Goal: Communication & Community: Answer question/provide support

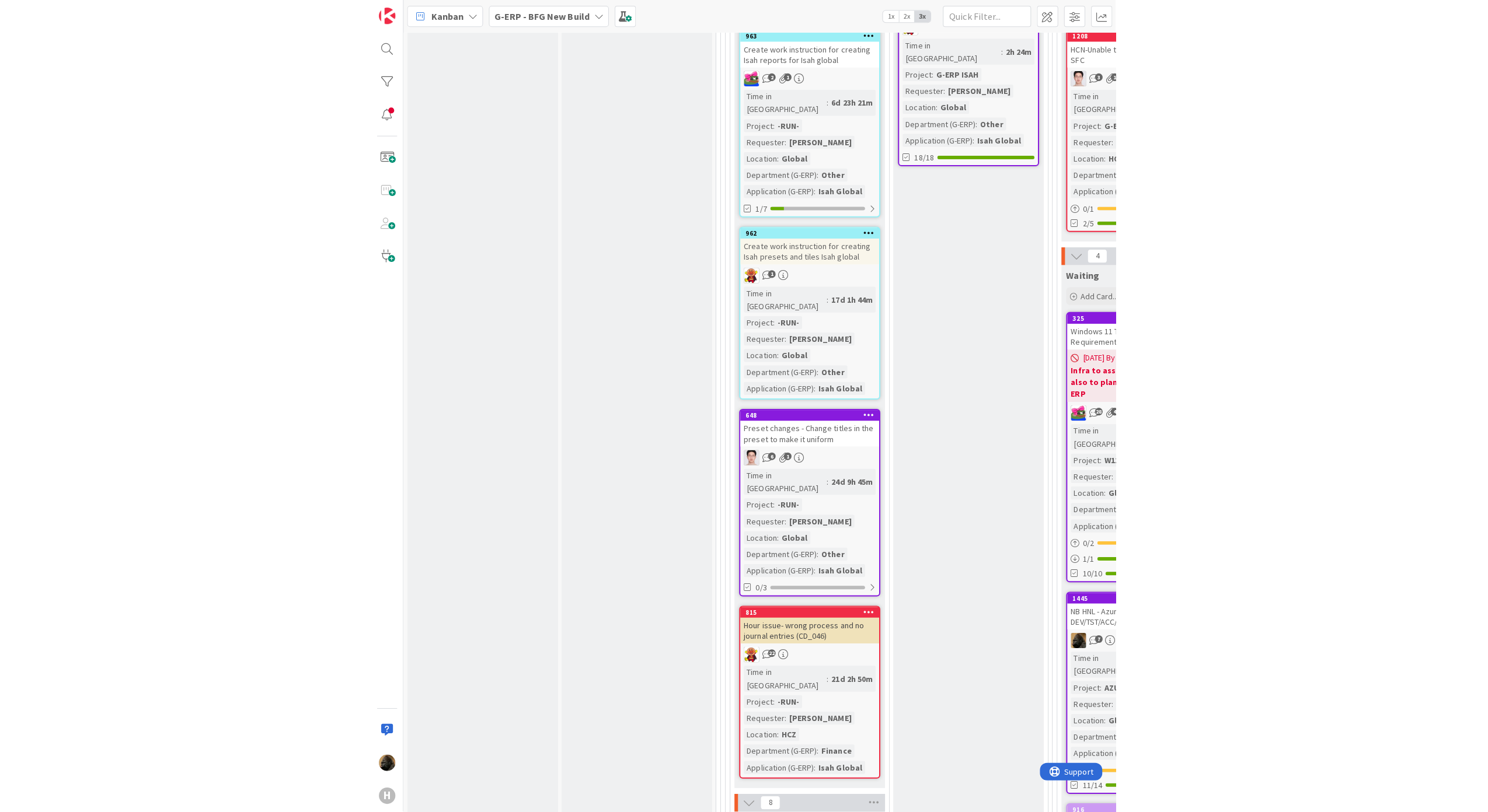
scroll to position [2100, 0]
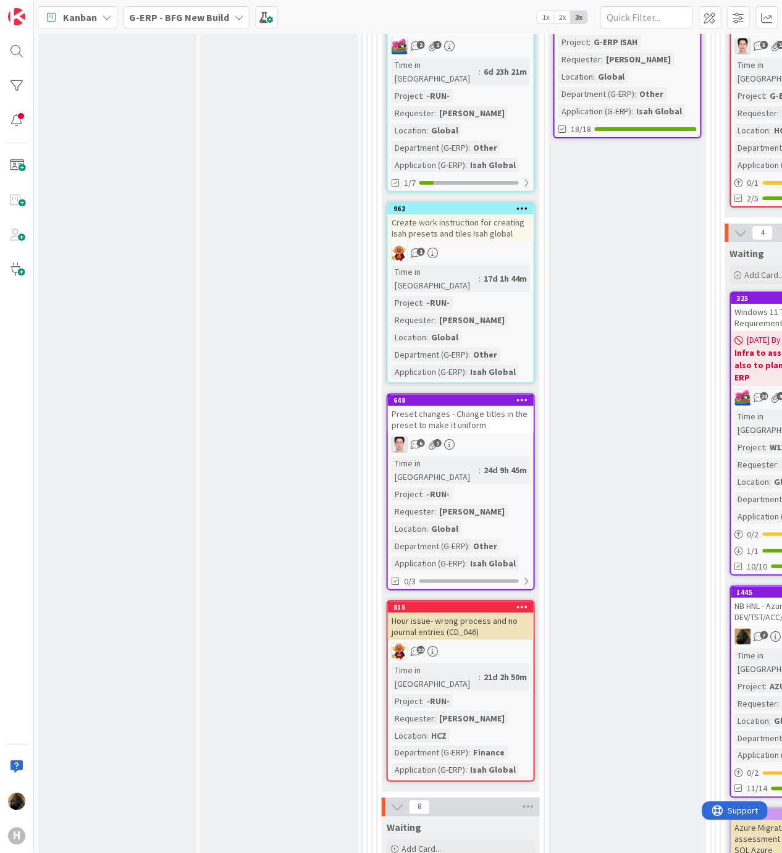
click at [225, 15] on b "G-ERP - BFG New Build" at bounding box center [179, 17] width 100 height 12
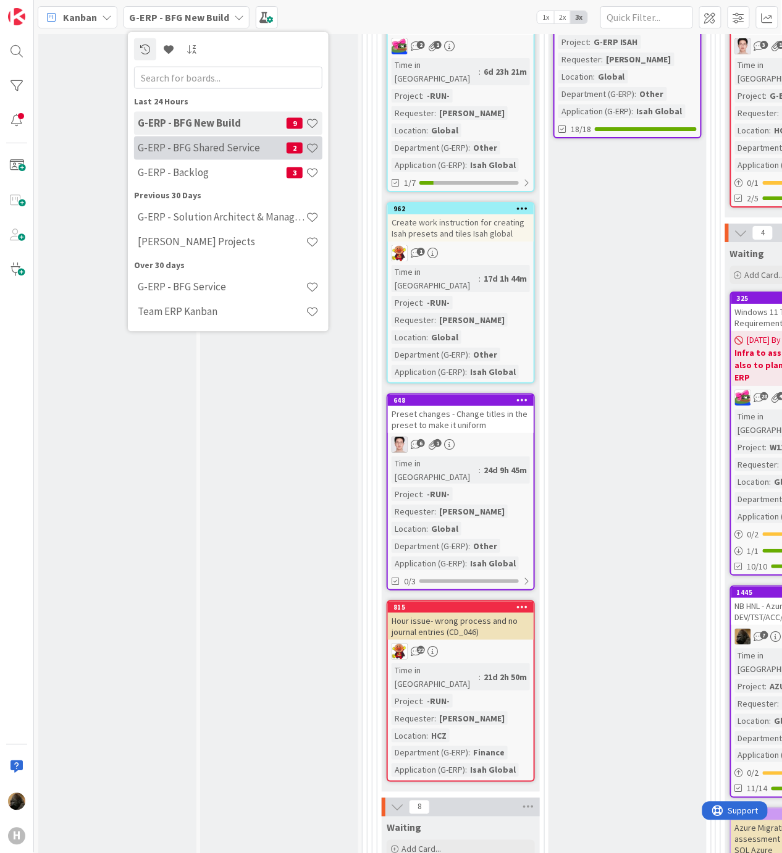
click at [210, 158] on div "G-ERP - BFG Shared Service 2" at bounding box center [228, 147] width 188 height 23
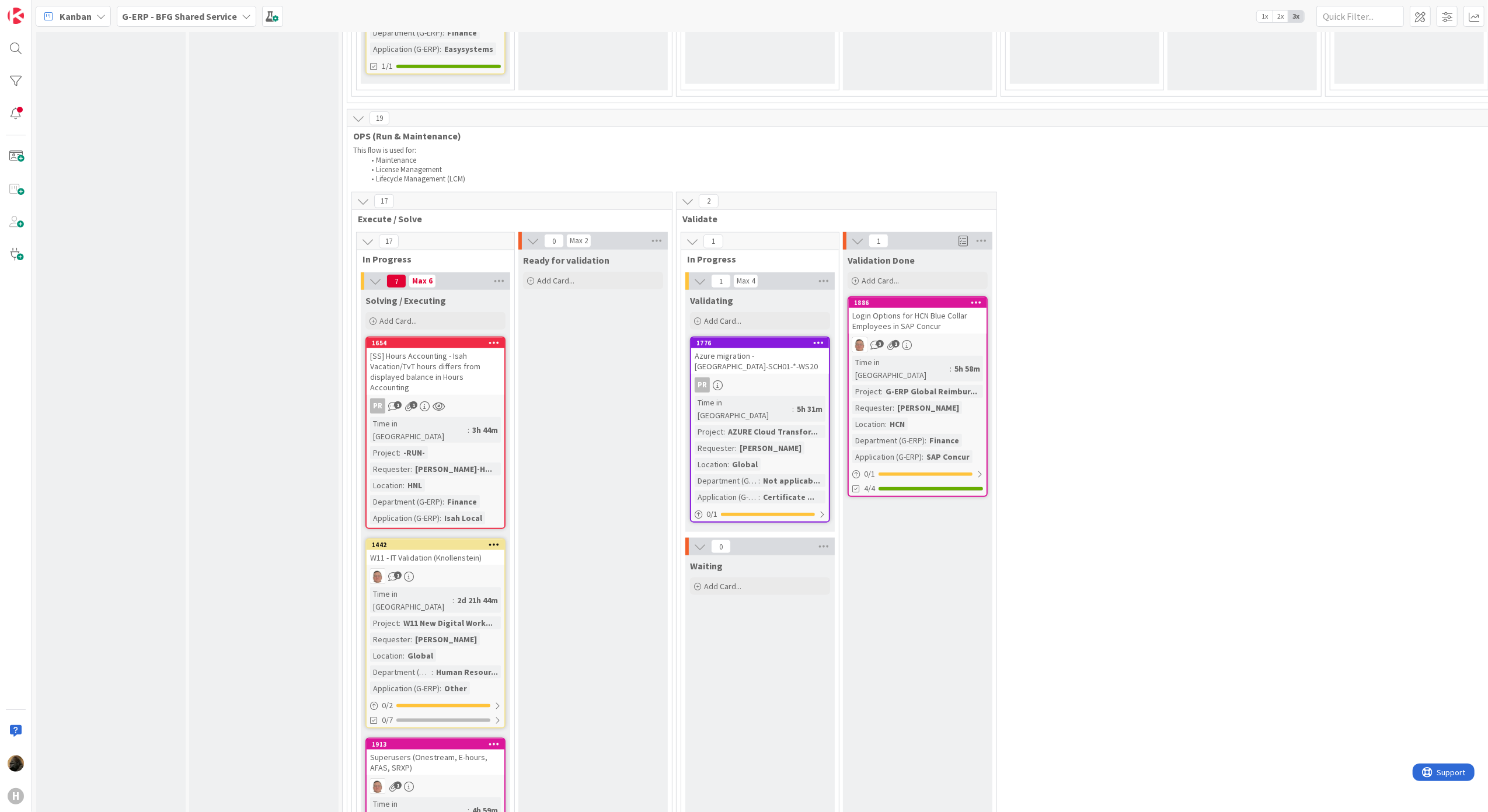
click at [484, 348] on div "[SS] Hours Accounting - Isah Vacation/TvT hours differs from displayed balance …" at bounding box center [436, 371] width 138 height 46
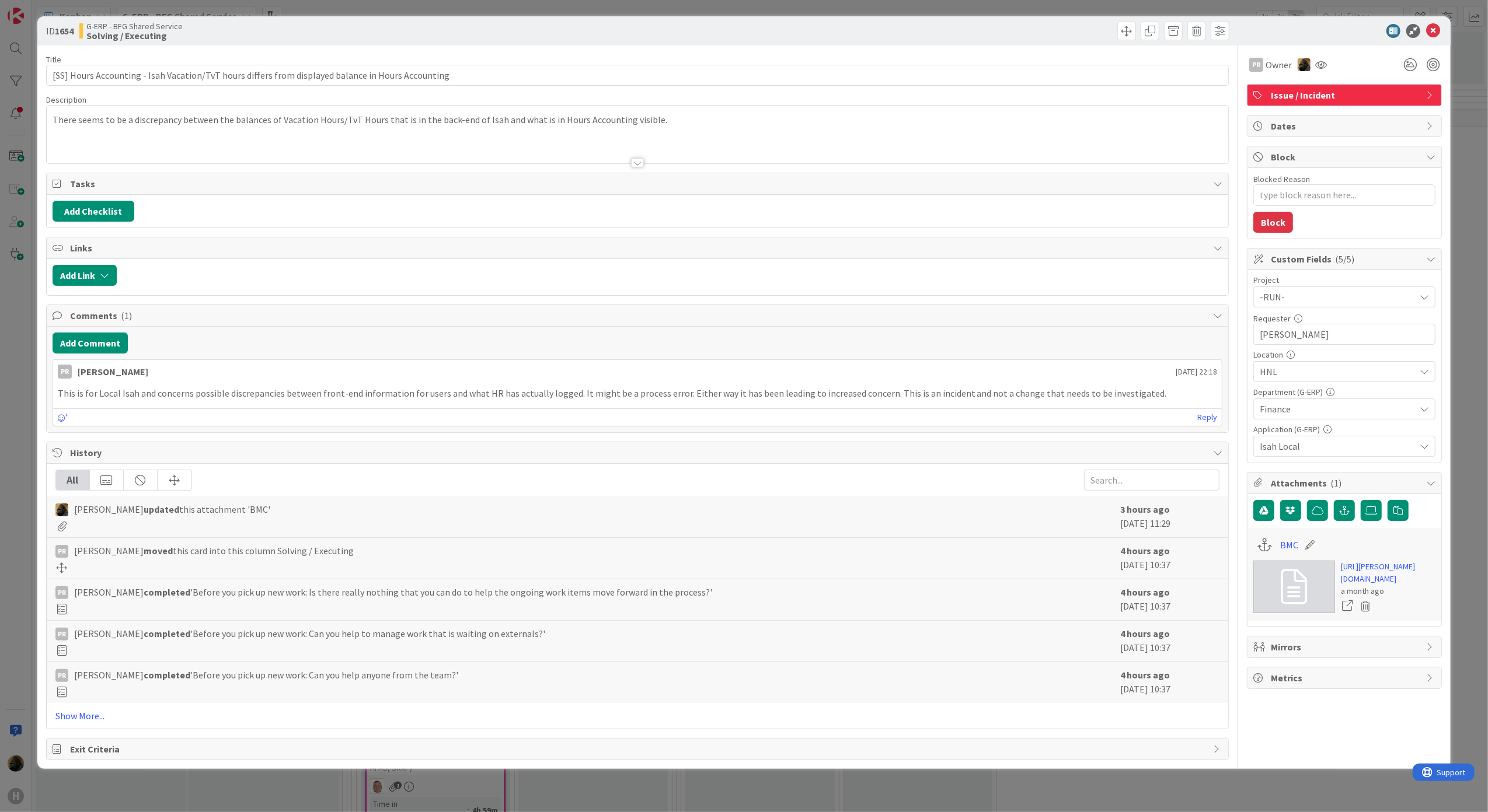
type textarea "x"
click at [85, 353] on button "Add Comment" at bounding box center [91, 343] width 76 height 21
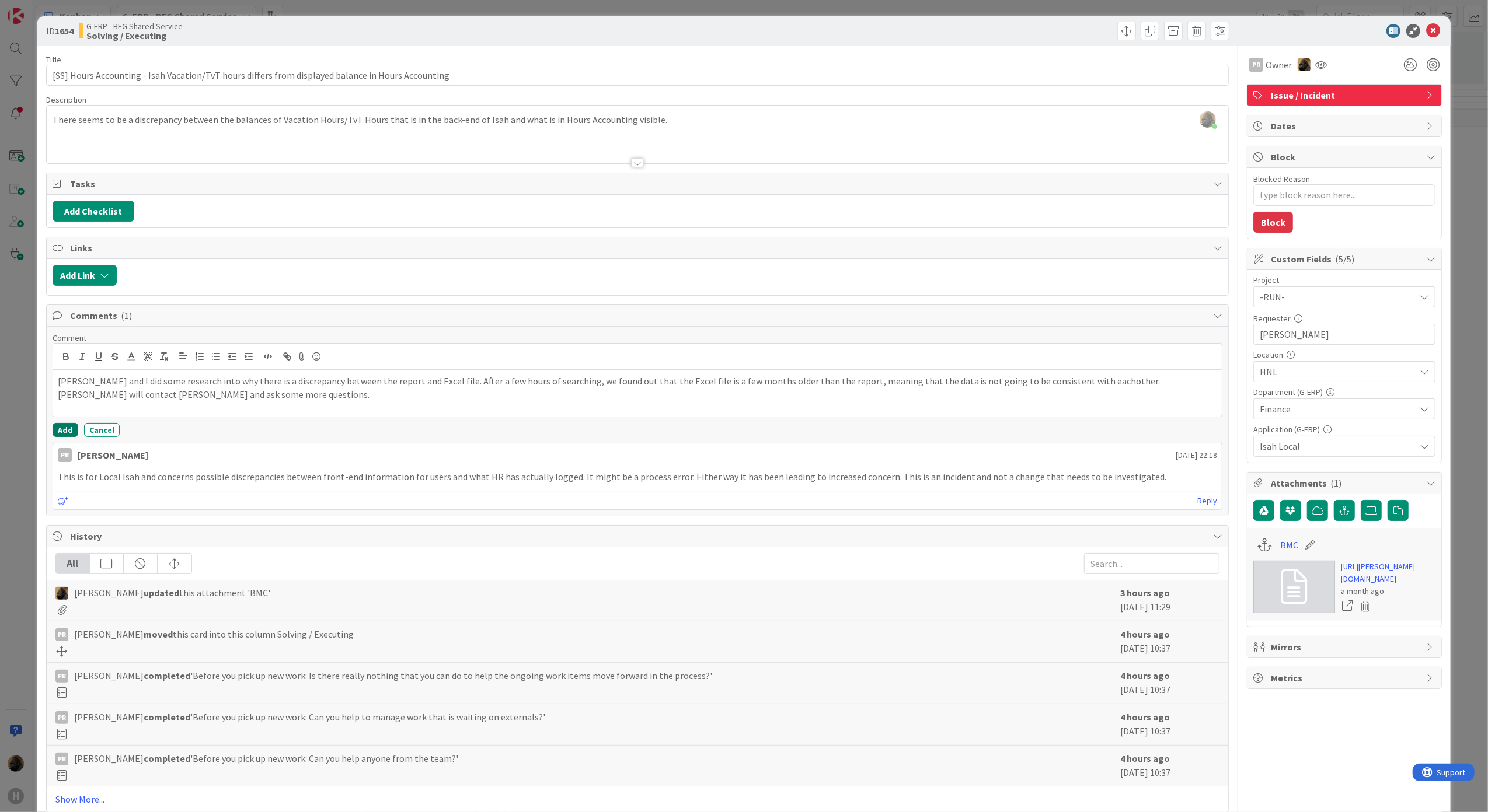
click at [54, 437] on button "Add" at bounding box center [65, 430] width 26 height 14
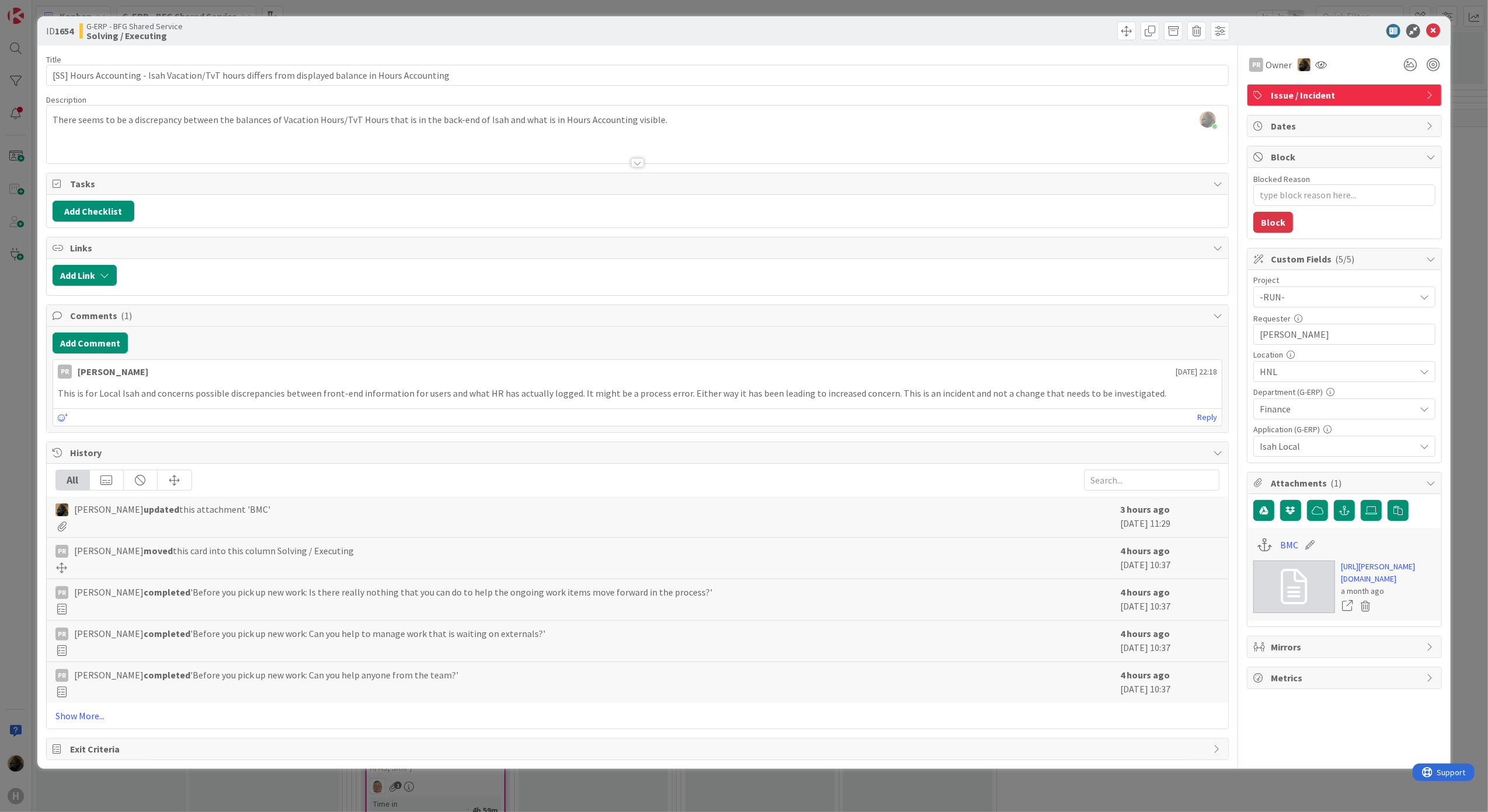
type textarea "x"
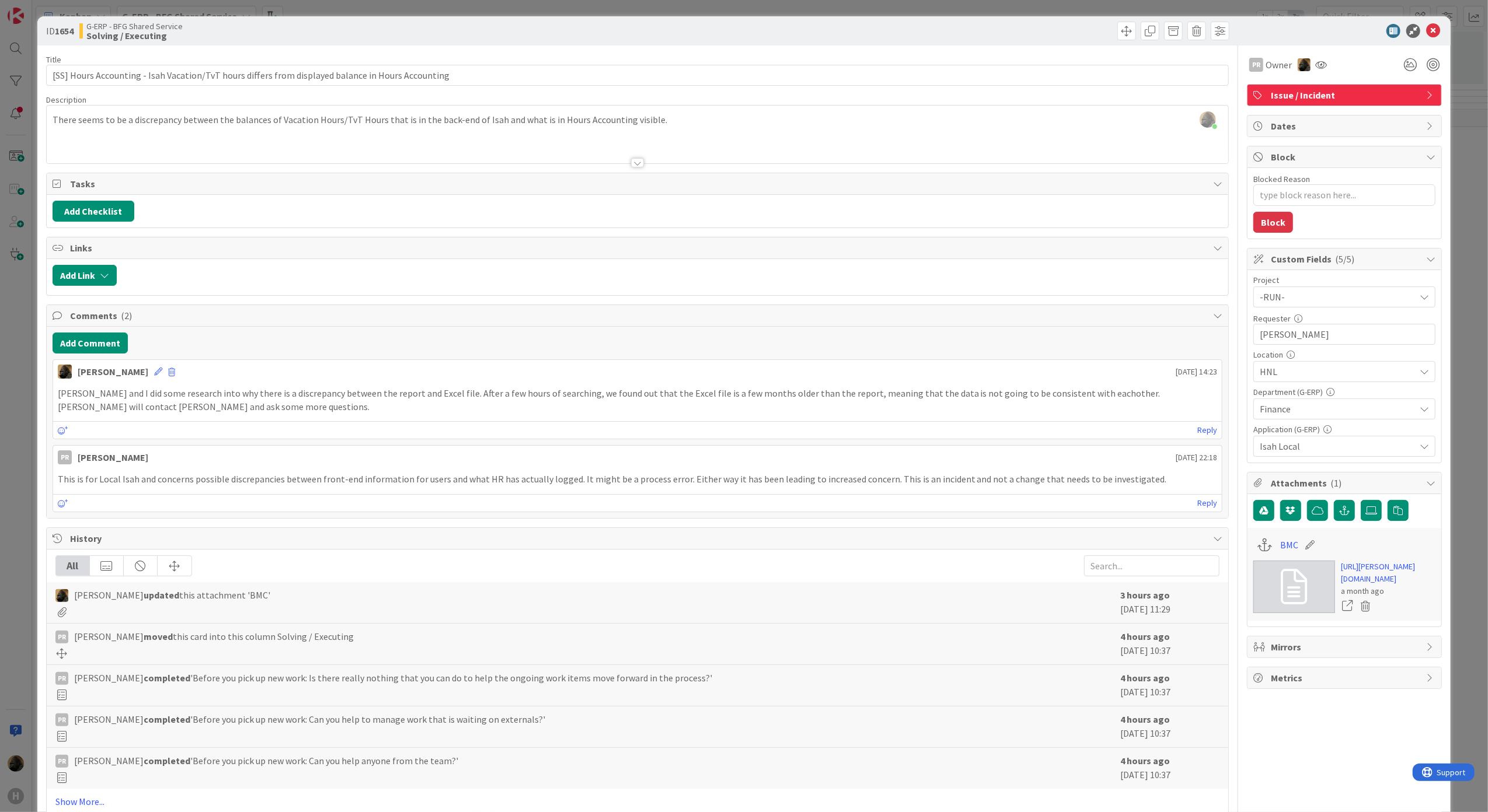
click at [432, 422] on div "[PERSON_NAME] [DATE] 14:23 [PERSON_NAME] and I did some research into why there…" at bounding box center [638, 399] width 1171 height 80
click at [738, 383] on div "[PERSON_NAME] [DATE] 14:23 [PERSON_NAME] and I did some research into why there…" at bounding box center [638, 399] width 1171 height 80
click at [738, 33] on icon at bounding box center [1432, 30] width 14 height 14
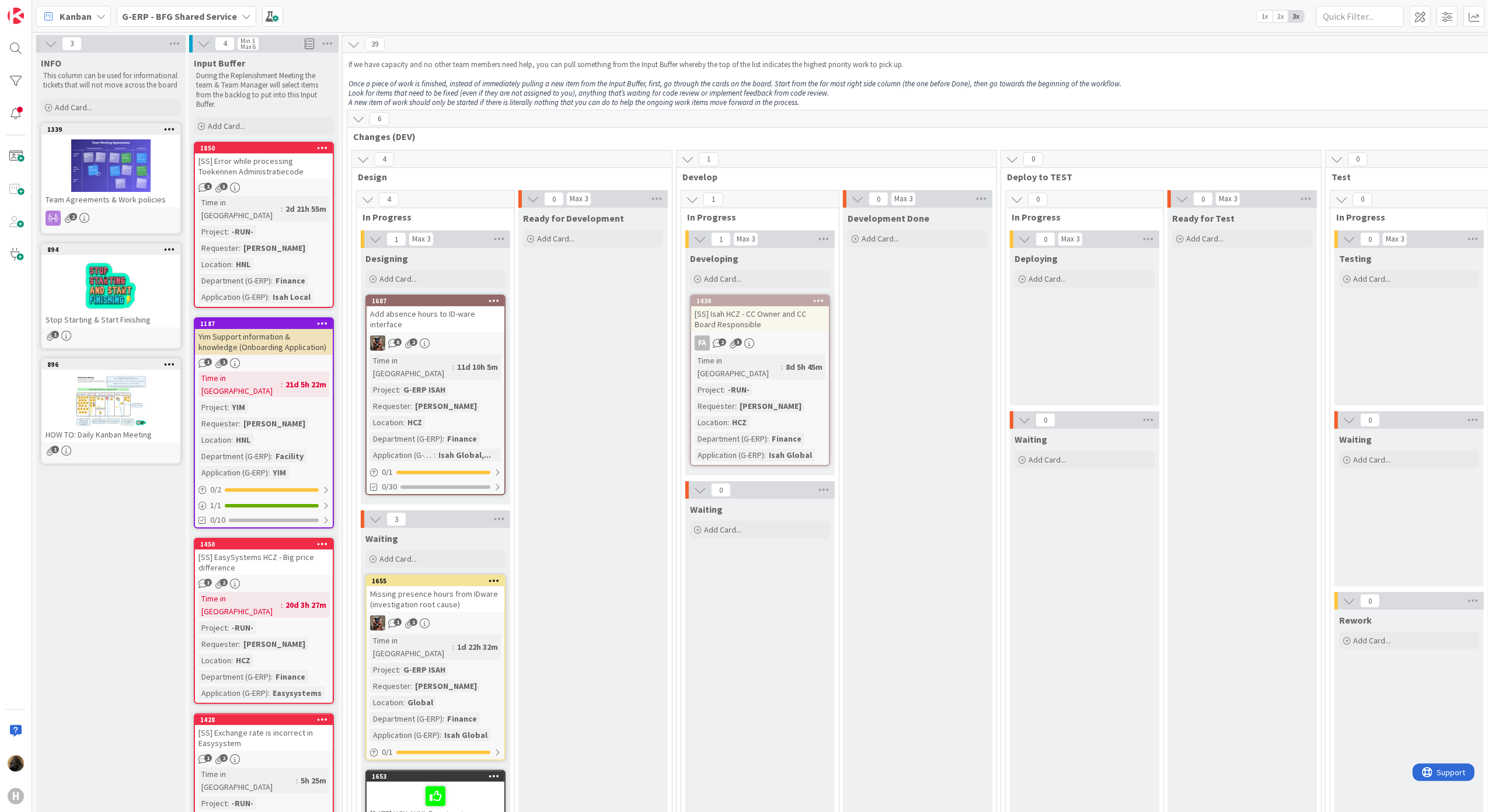
click at [128, 13] on b "G-ERP - BFG Shared Service" at bounding box center [180, 16] width 115 height 11
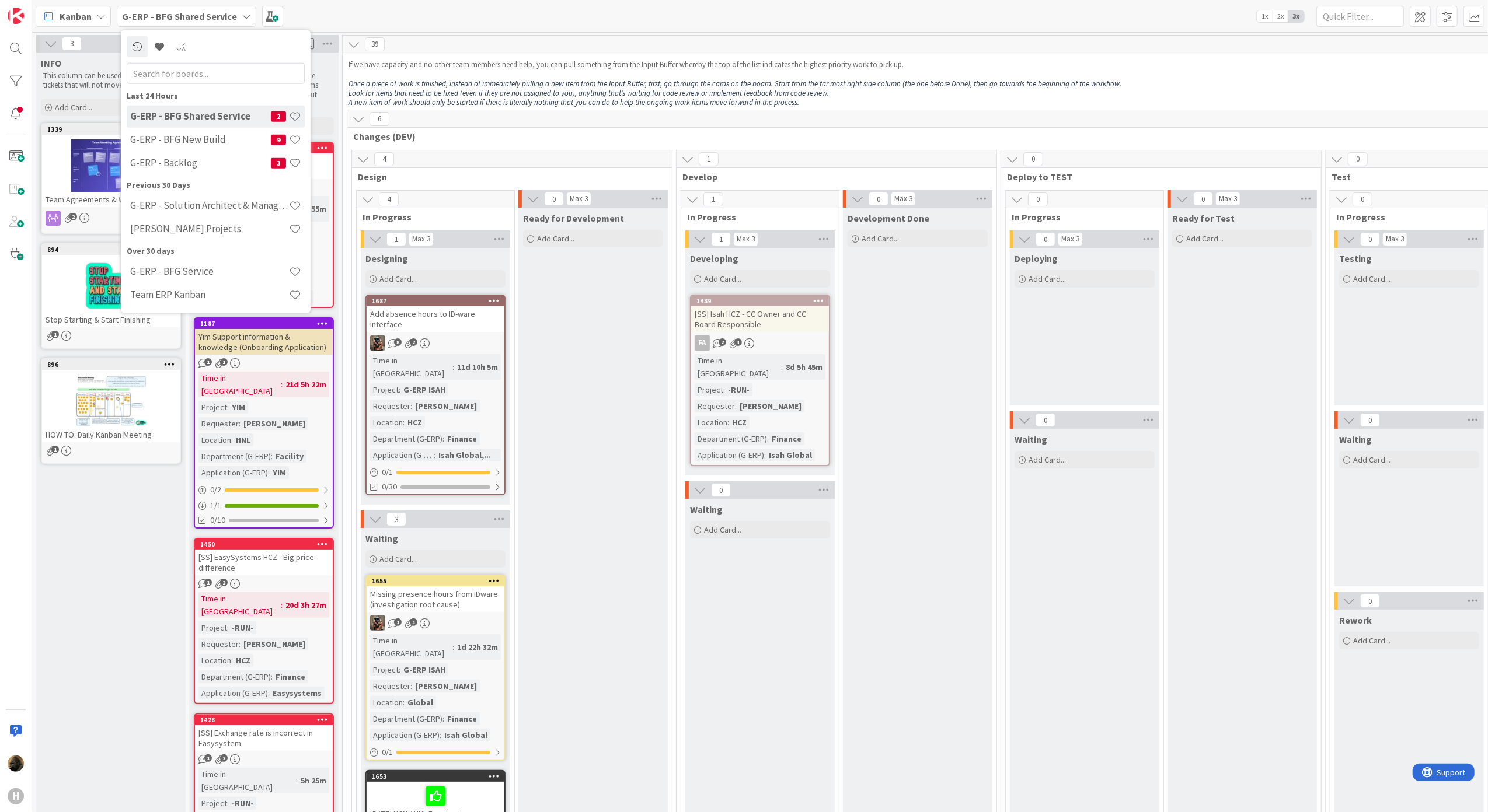
click at [526, 117] on div "6" at bounding box center [1328, 119] width 1961 height 18
